Goal: Information Seeking & Learning: Learn about a topic

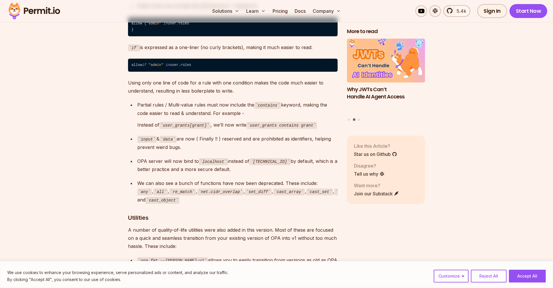
scroll to position [953, 0]
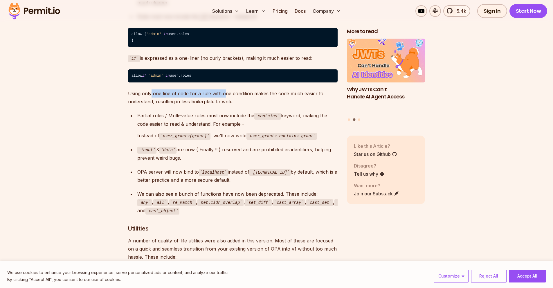
drag, startPoint x: 155, startPoint y: 82, endPoint x: 224, endPoint y: 83, distance: 68.6
click at [224, 89] on p "Using only one line of code for a rule with one condition makes the code much e…" at bounding box center [233, 97] width 210 height 16
drag, startPoint x: 181, startPoint y: 85, endPoint x: 276, endPoint y: 83, distance: 95.0
click at [276, 89] on p "Using only one line of code for a rule with one condition makes the code much e…" at bounding box center [233, 97] width 210 height 16
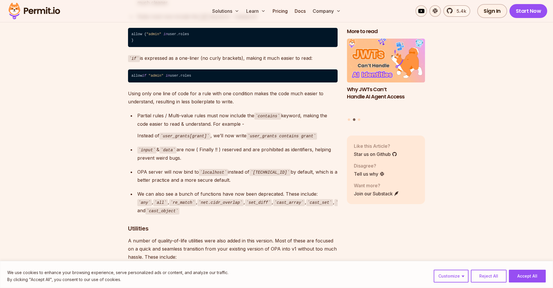
drag, startPoint x: 276, startPoint y: 83, endPoint x: 265, endPoint y: 84, distance: 10.8
click at [276, 89] on p "Using only one line of code for a rule with one condition makes the code much e…" at bounding box center [233, 97] width 210 height 16
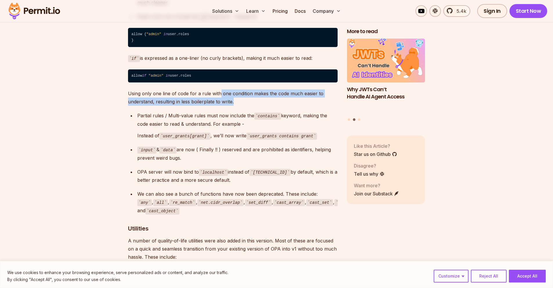
drag, startPoint x: 226, startPoint y: 83, endPoint x: 332, endPoint y: 87, distance: 106.4
click at [332, 89] on p "Using only one line of code for a rule with one condition makes the code much e…" at bounding box center [233, 97] width 210 height 16
click at [305, 89] on p "Using only one line of code for a rule with one condition makes the code much e…" at bounding box center [233, 97] width 210 height 16
drag, startPoint x: 238, startPoint y: 88, endPoint x: 299, endPoint y: 81, distance: 61.4
click at [304, 89] on p "Using only one line of code for a rule with one condition makes the code much e…" at bounding box center [233, 97] width 210 height 16
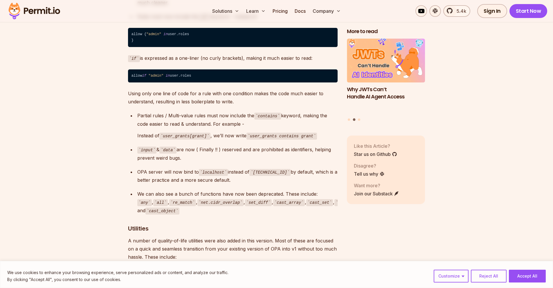
click at [270, 89] on p "Using only one line of code for a rule with one condition makes the code much e…" at bounding box center [233, 97] width 210 height 16
drag, startPoint x: 174, startPoint y: 93, endPoint x: 219, endPoint y: 93, distance: 44.7
click at [210, 93] on p "Using only one line of code for a rule with one condition makes the code much e…" at bounding box center [233, 97] width 210 height 16
click at [219, 93] on p "Using only one line of code for a rule with one condition makes the code much e…" at bounding box center [233, 97] width 210 height 16
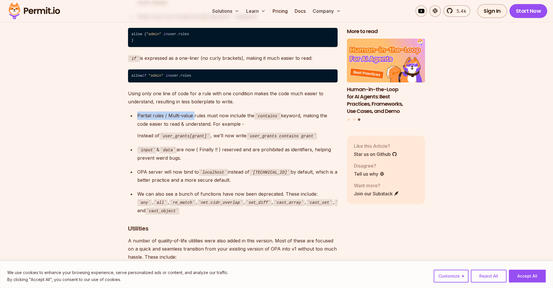
drag, startPoint x: 135, startPoint y: 106, endPoint x: 194, endPoint y: 107, distance: 59.0
click at [194, 112] on ul "Partial rules / Multi-value rules must now include the contains keyword, making…" at bounding box center [233, 163] width 210 height 103
click at [194, 112] on p "Partial rules / Multi-value rules must now include the contains keyword, making…" at bounding box center [237, 120] width 200 height 17
drag, startPoint x: 200, startPoint y: 93, endPoint x: 224, endPoint y: 93, distance: 24.1
click at [222, 93] on p "Using only one line of code for a rule with one condition makes the code much e…" at bounding box center [233, 97] width 210 height 16
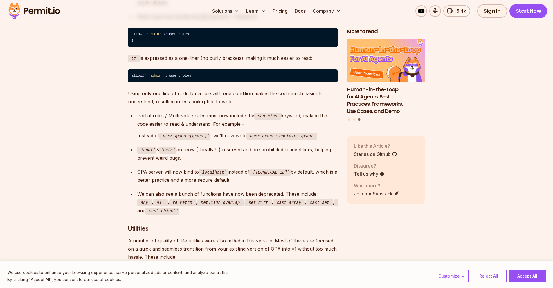
click at [224, 93] on p "Using only one line of code for a rule with one condition makes the code much e…" at bounding box center [233, 97] width 210 height 16
drag, startPoint x: 143, startPoint y: 106, endPoint x: 202, endPoint y: 105, distance: 59.0
click at [202, 112] on p "Partial rules / Multi-value rules must now include the contains keyword, making…" at bounding box center [237, 120] width 200 height 17
click at [201, 112] on p "Partial rules / Multi-value rules must now include the contains keyword, making…" at bounding box center [237, 120] width 200 height 17
drag, startPoint x: 163, startPoint y: 106, endPoint x: 253, endPoint y: 106, distance: 89.8
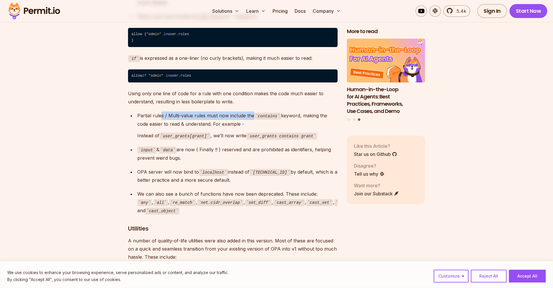
click at [252, 112] on p "Partial rules / Multi-value rules must now include the contains keyword, making…" at bounding box center [237, 120] width 200 height 17
click at [253, 112] on p "Partial rules / Multi-value rules must now include the contains keyword, making…" at bounding box center [237, 120] width 200 height 17
drag, startPoint x: 213, startPoint y: 104, endPoint x: 284, endPoint y: 103, distance: 71.8
click at [280, 112] on p "Partial rules / Multi-value rules must now include the contains keyword, making…" at bounding box center [237, 120] width 200 height 17
drag, startPoint x: 308, startPoint y: 103, endPoint x: 316, endPoint y: 104, distance: 8.2
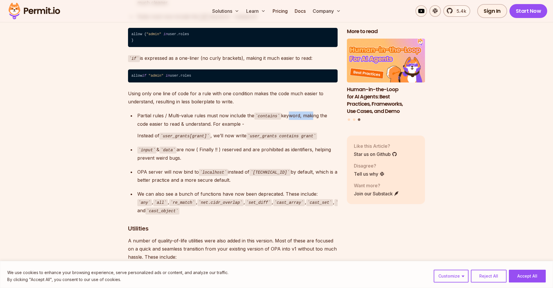
click at [317, 112] on p "Partial rules / Multi-value rules must now include the contains keyword, making…" at bounding box center [237, 120] width 200 height 17
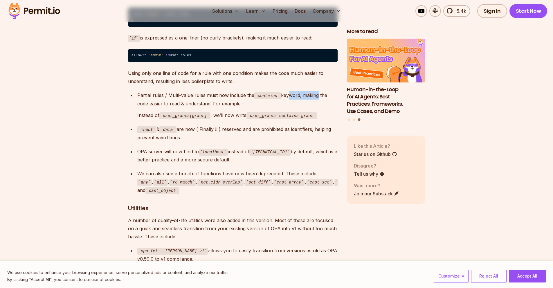
scroll to position [974, 0]
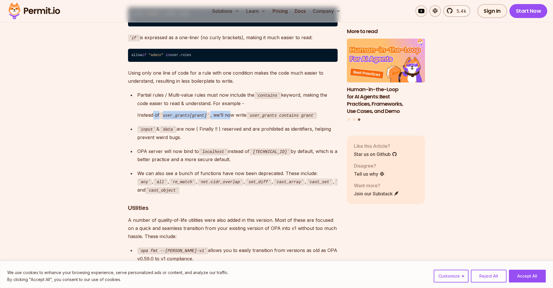
drag, startPoint x: 152, startPoint y: 103, endPoint x: 220, endPoint y: 108, distance: 67.3
click at [232, 111] on p "Instead of user_grants[grant] , we’ll now write user_grants contains grant" at bounding box center [237, 115] width 200 height 8
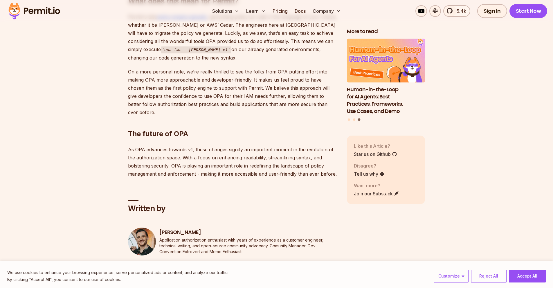
scroll to position [1469, 0]
